Goal: Task Accomplishment & Management: Manage account settings

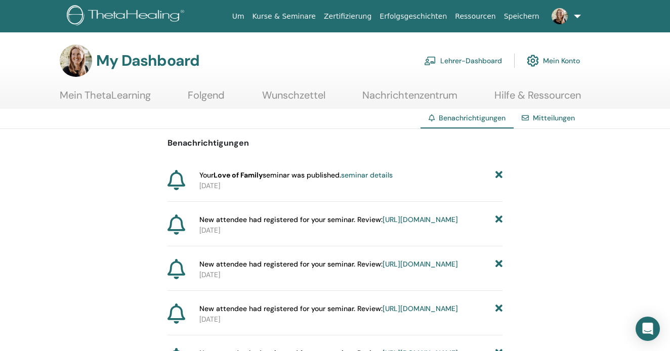
click at [496, 174] on icon at bounding box center [499, 175] width 7 height 11
click at [545, 117] on link "Mitteilungen" at bounding box center [554, 117] width 42 height 9
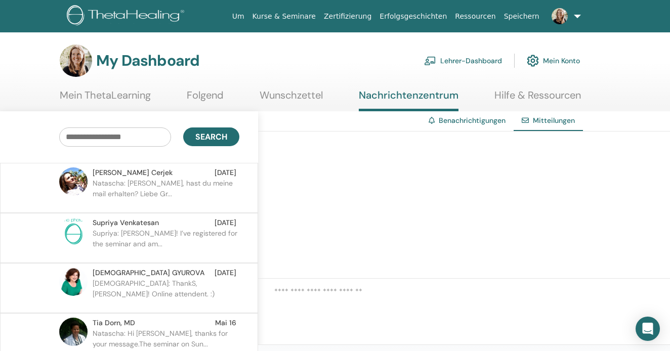
click at [459, 58] on link "Lehrer-Dashboard" at bounding box center [463, 61] width 78 height 22
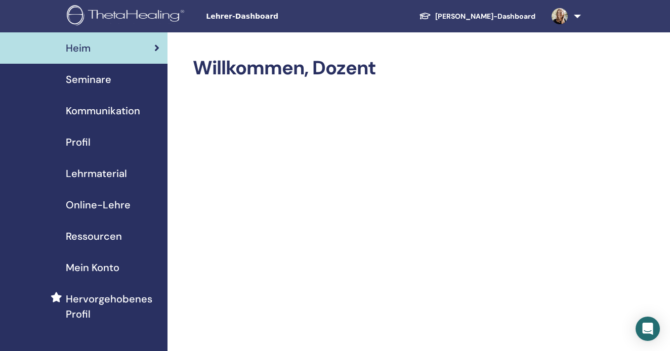
click at [90, 79] on span "Seminare" at bounding box center [89, 79] width 46 height 15
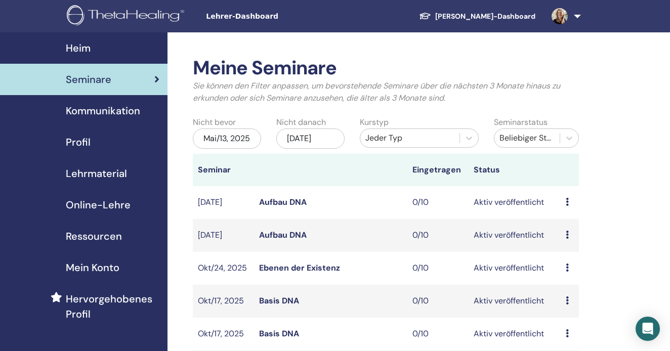
click at [230, 137] on div "Mai/13, 2025" at bounding box center [227, 139] width 68 height 20
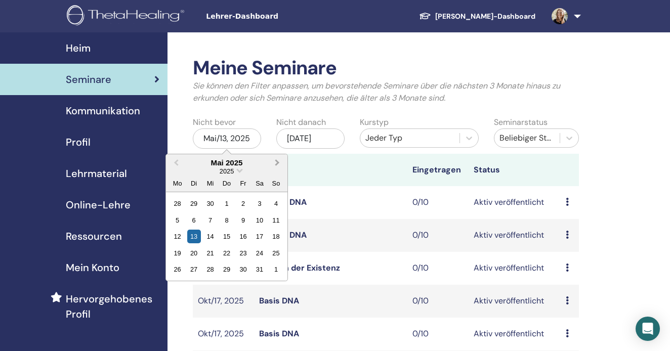
click at [274, 164] on button "Next Month" at bounding box center [278, 163] width 16 height 16
click at [254, 270] on div "30" at bounding box center [260, 270] width 14 height 14
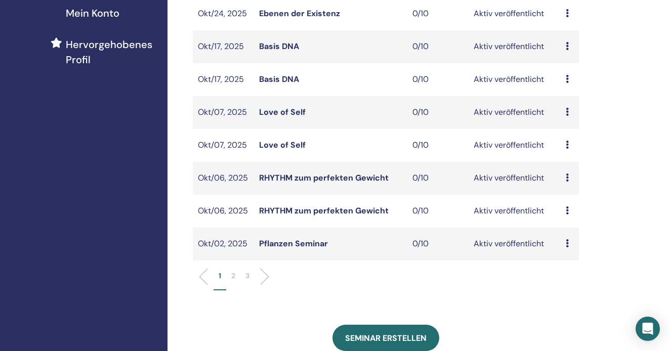
scroll to position [296, 0]
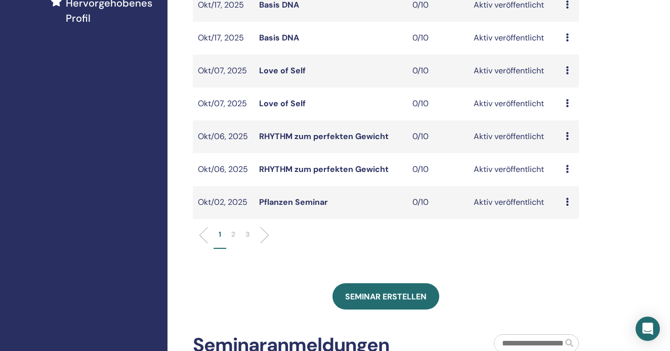
click at [233, 240] on p "2" at bounding box center [233, 234] width 4 height 11
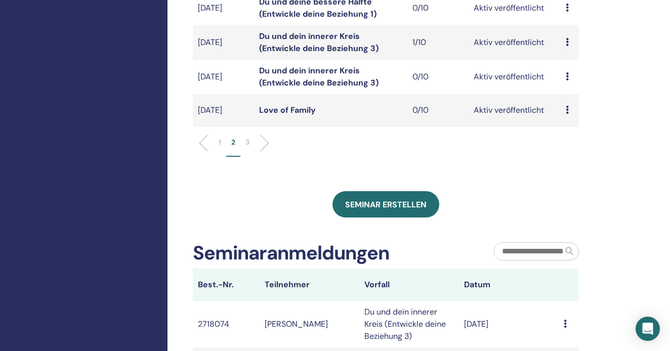
scroll to position [405, 0]
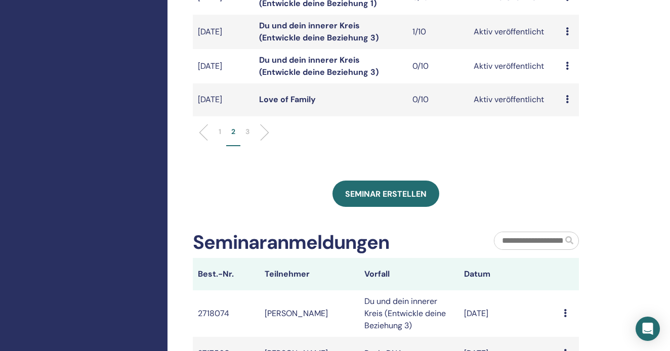
click at [249, 135] on p "3" at bounding box center [248, 132] width 4 height 11
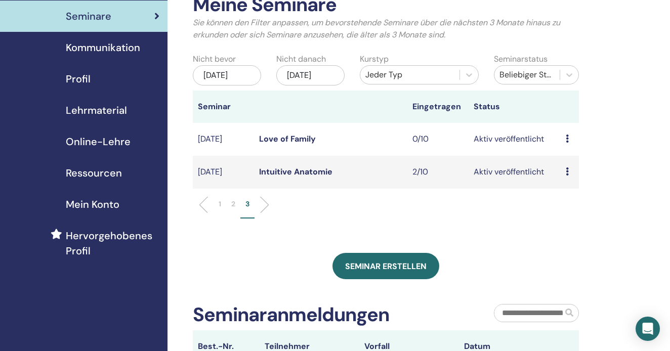
scroll to position [62, 0]
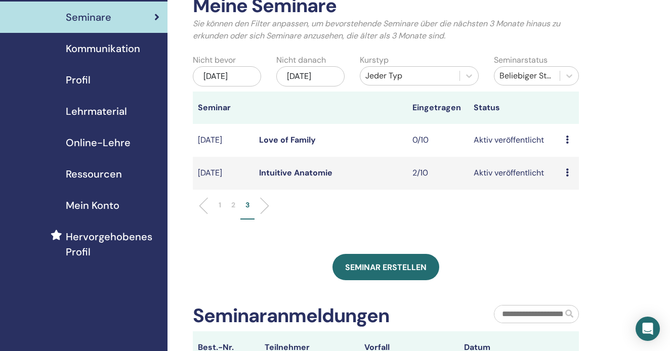
click at [567, 177] on icon at bounding box center [567, 173] width 3 height 8
click at [323, 178] on link "Intuitive Anatomie" at bounding box center [295, 173] width 73 height 11
